Goal: Transaction & Acquisition: Purchase product/service

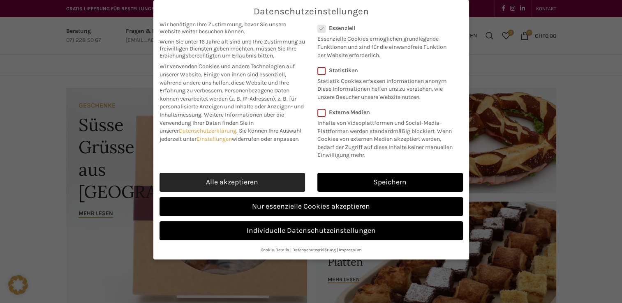
click at [237, 181] on link "Alle akzeptieren" at bounding box center [231, 182] width 145 height 19
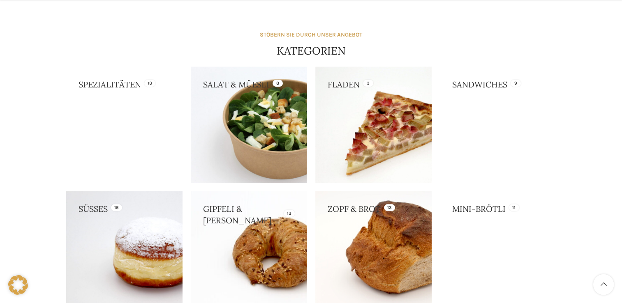
scroll to position [697, 0]
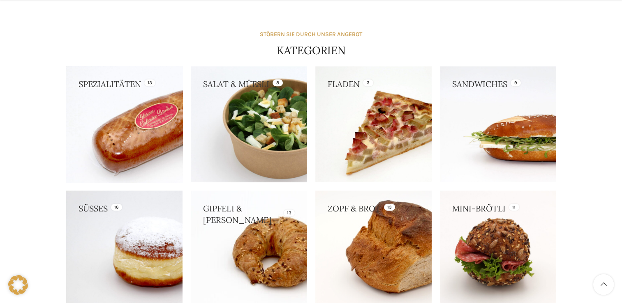
drag, startPoint x: 165, startPoint y: 147, endPoint x: 103, endPoint y: 138, distance: 62.7
click at [103, 138] on link at bounding box center [124, 124] width 116 height 116
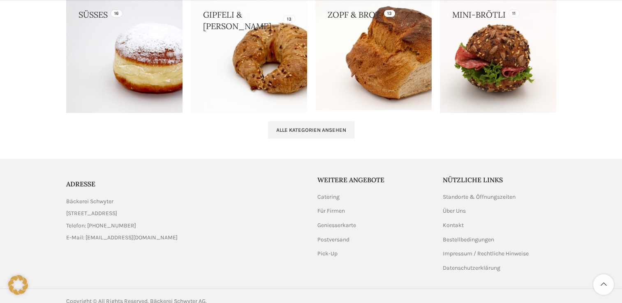
scroll to position [901, 0]
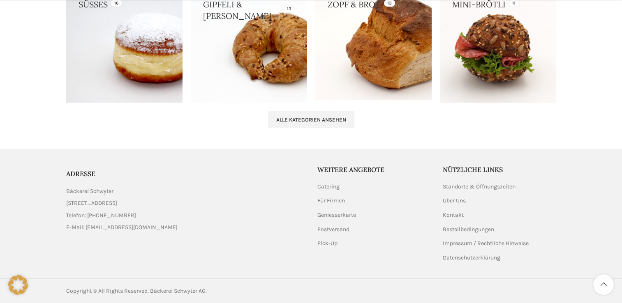
drag, startPoint x: 85, startPoint y: 226, endPoint x: 167, endPoint y: 228, distance: 81.4
click at [167, 228] on li "E-Mail: [EMAIL_ADDRESS][DOMAIN_NAME]" at bounding box center [185, 227] width 239 height 9
copy span "[EMAIL_ADDRESS][DOMAIN_NAME]"
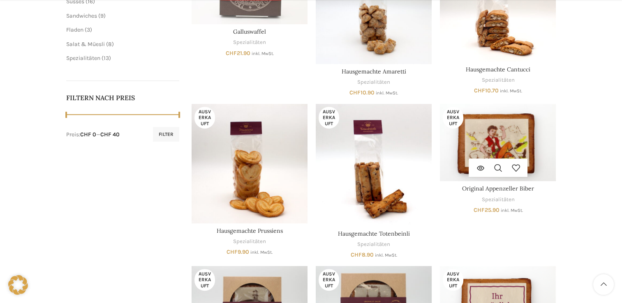
scroll to position [378, 0]
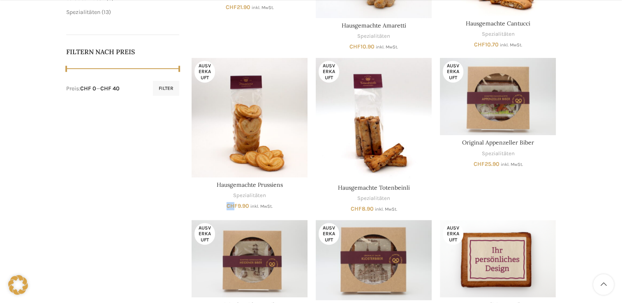
drag, startPoint x: 226, startPoint y: 208, endPoint x: 234, endPoint y: 210, distance: 9.0
click at [234, 210] on div "In den Warenkorb Schnellansicht Zur Wunschliste hinzufügen Biber mit [PERSON_NA…" at bounding box center [373, 53] width 364 height 558
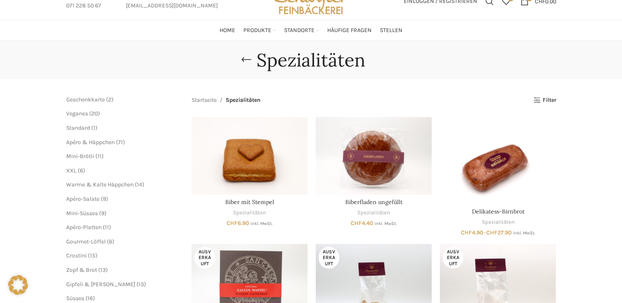
scroll to position [0, 0]
